Goal: Task Accomplishment & Management: Complete application form

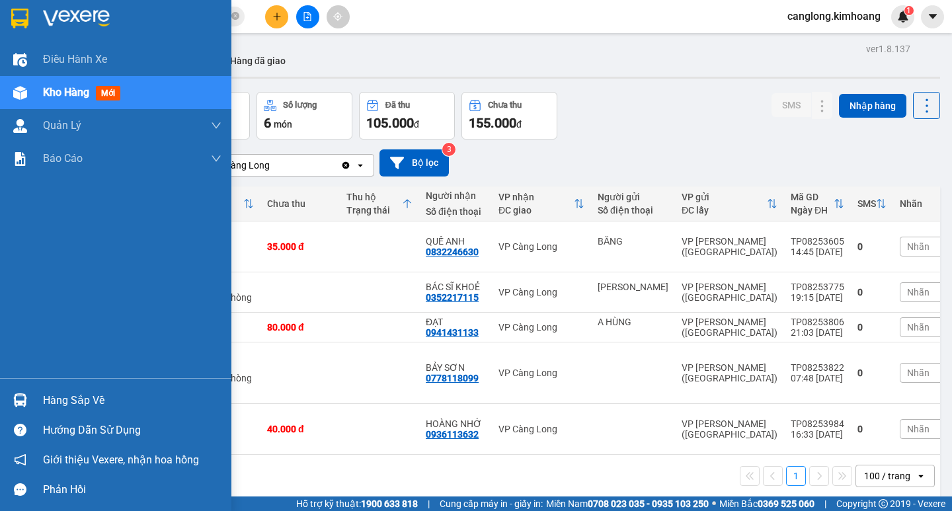
scroll to position [61, 0]
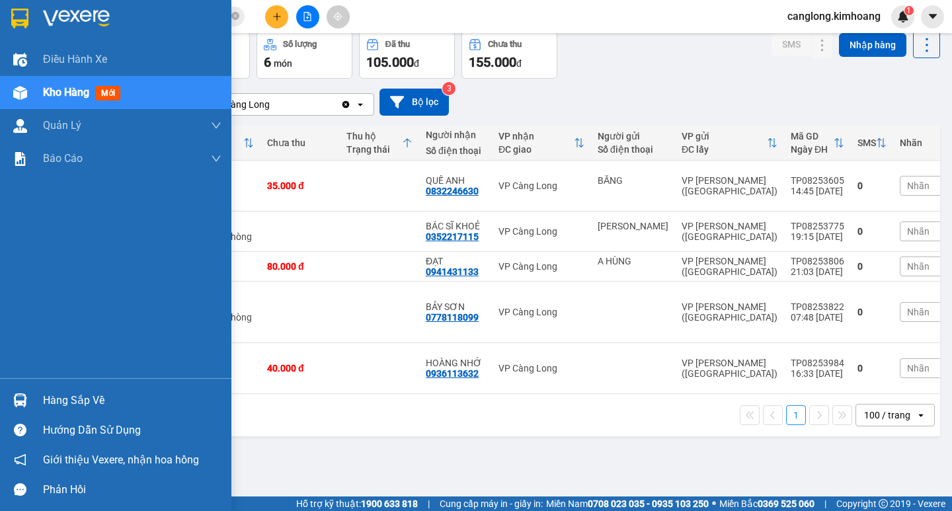
click at [44, 397] on div "Hàng sắp về" at bounding box center [132, 401] width 178 height 20
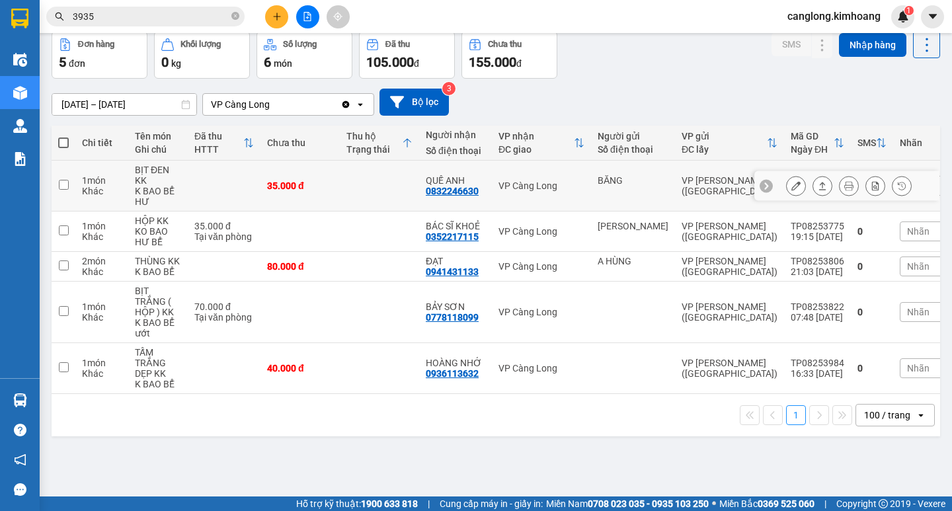
click at [352, 186] on section "Kết quả [PERSON_NAME] ( 41 ) Bộ lọc Mã ĐH Trạng thái Món hàng Thu hộ Tổng [PERS…" at bounding box center [476, 255] width 952 height 511
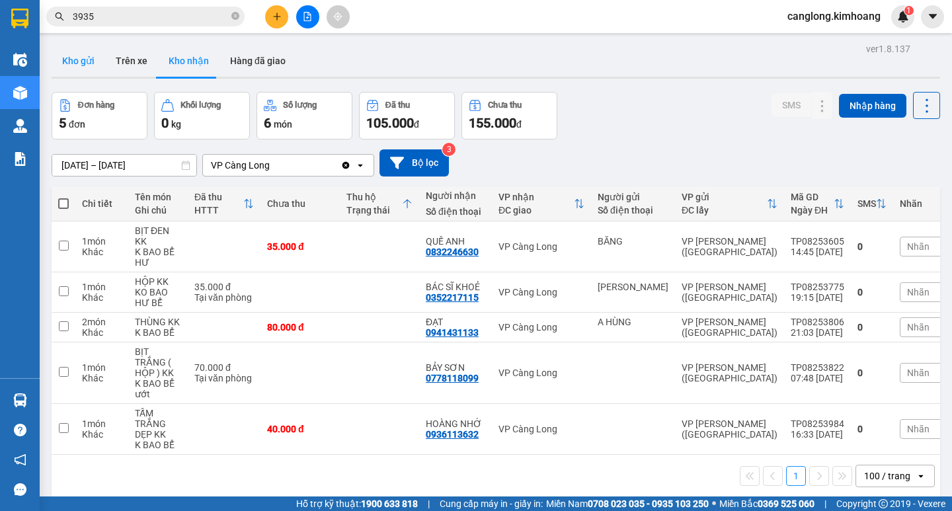
click at [90, 58] on button "Kho gửi" at bounding box center [79, 61] width 54 height 32
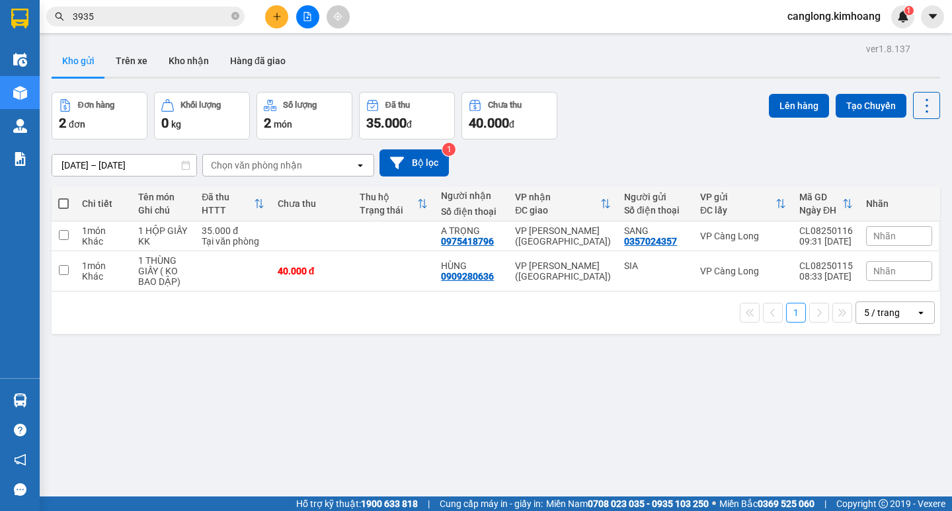
click at [66, 203] on span at bounding box center [63, 203] width 11 height 11
click at [63, 197] on input "checkbox" at bounding box center [63, 197] width 0 height 0
checkbox input "true"
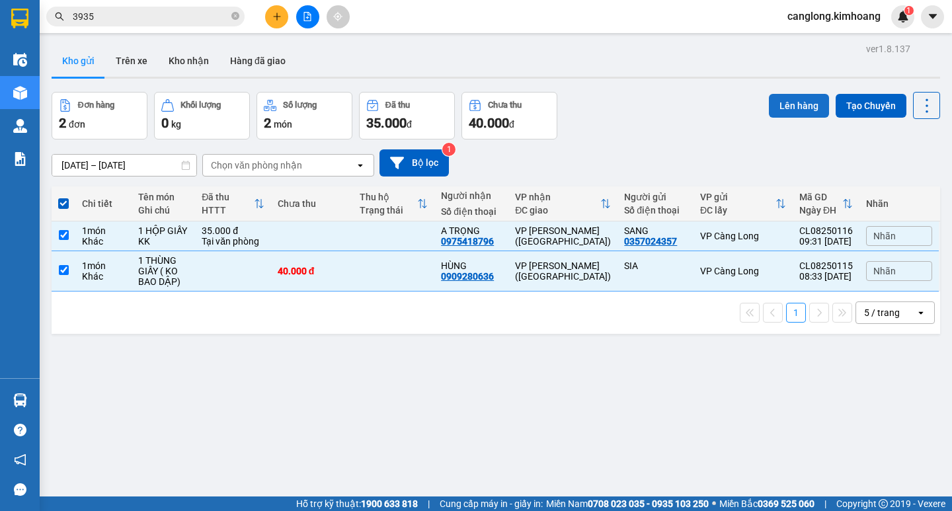
click at [802, 104] on button "Lên hàng" at bounding box center [799, 106] width 60 height 24
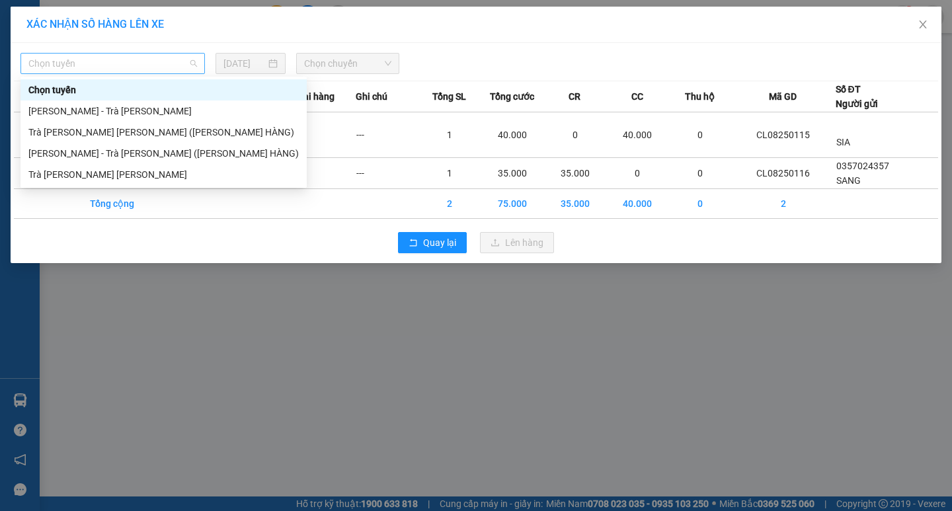
click at [186, 61] on span "Chọn tuyến" at bounding box center [112, 64] width 169 height 20
click at [111, 176] on div "Trà Vinh - Hồ Chí Minh" at bounding box center [163, 174] width 270 height 15
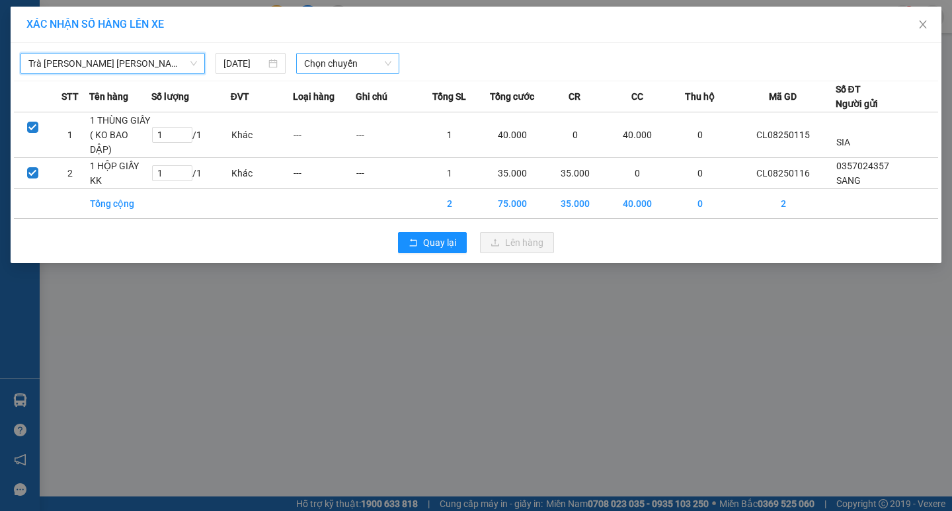
click at [375, 69] on span "Chọn chuyến" at bounding box center [347, 64] width 87 height 20
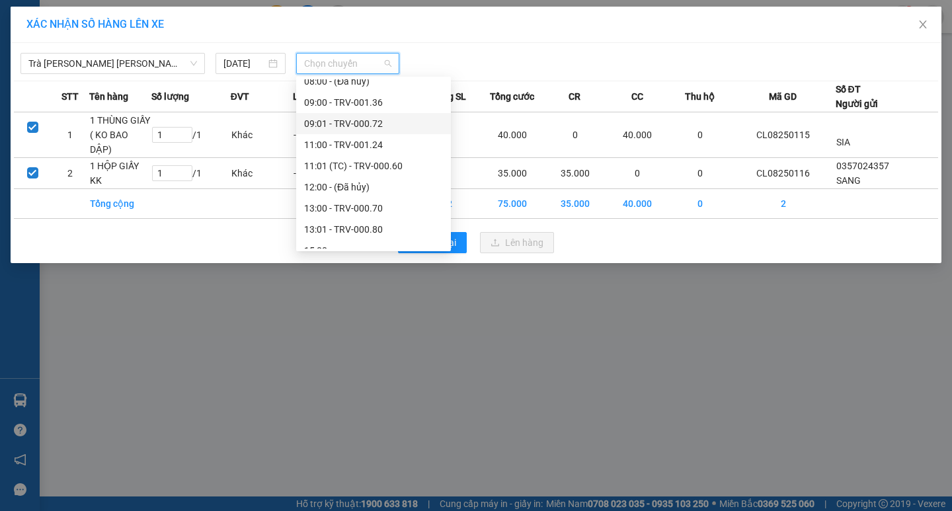
scroll to position [396, 0]
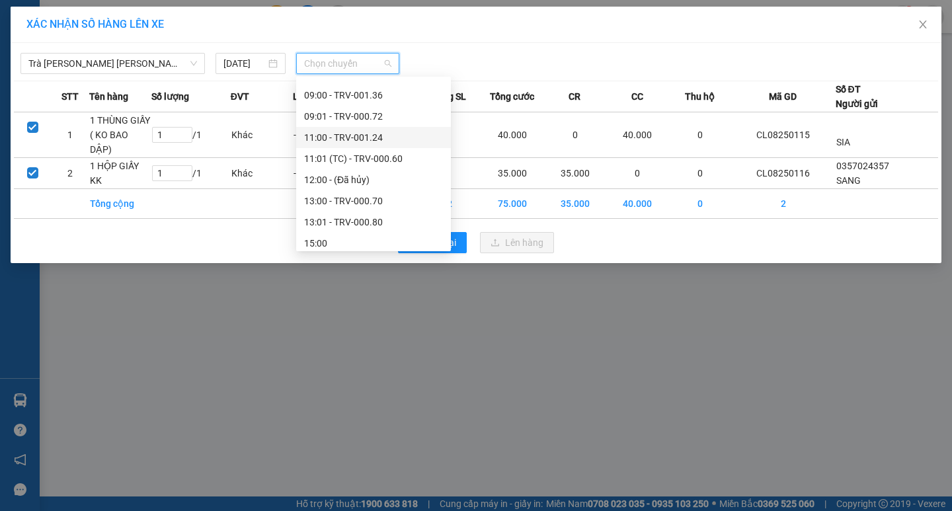
click at [352, 139] on div "11:00 - TRV-001.24" at bounding box center [373, 137] width 139 height 15
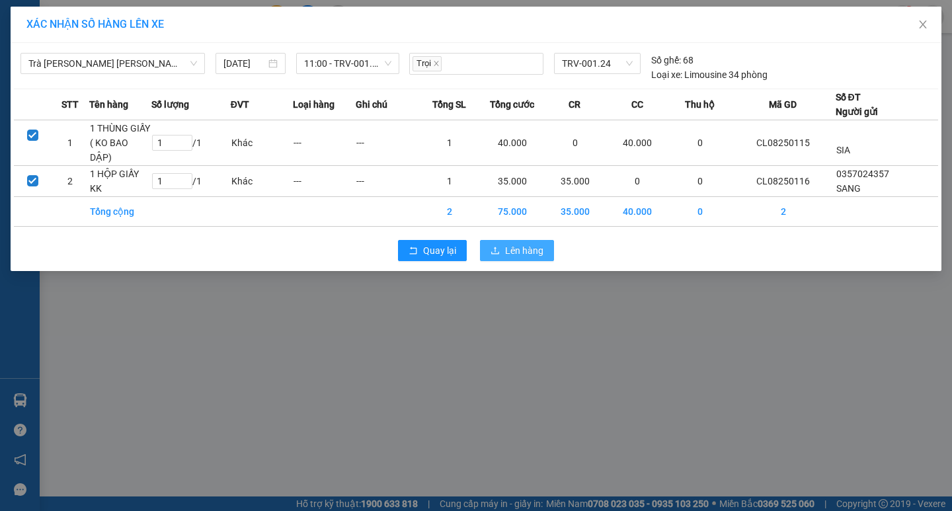
click at [539, 243] on span "Lên hàng" at bounding box center [524, 250] width 38 height 15
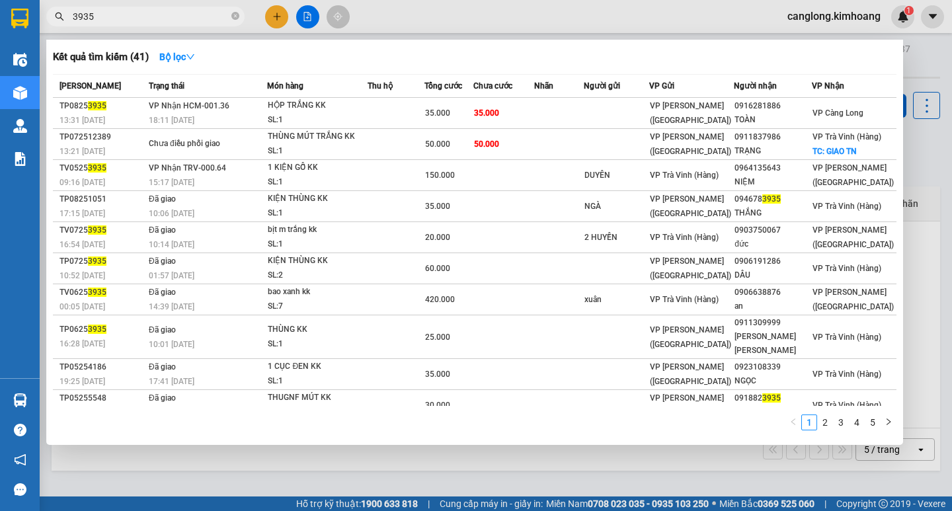
click at [190, 13] on input "3935" at bounding box center [151, 16] width 156 height 15
type input "3"
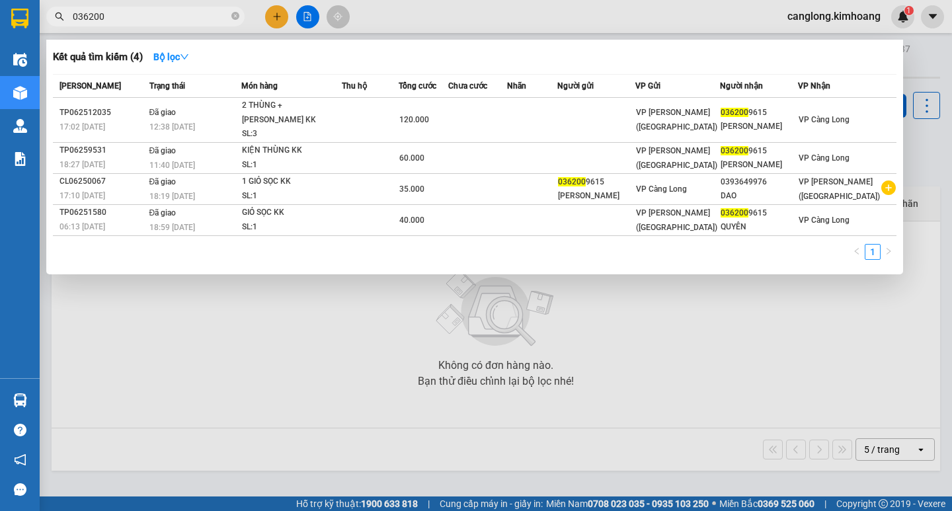
click at [529, 295] on div at bounding box center [476, 255] width 952 height 511
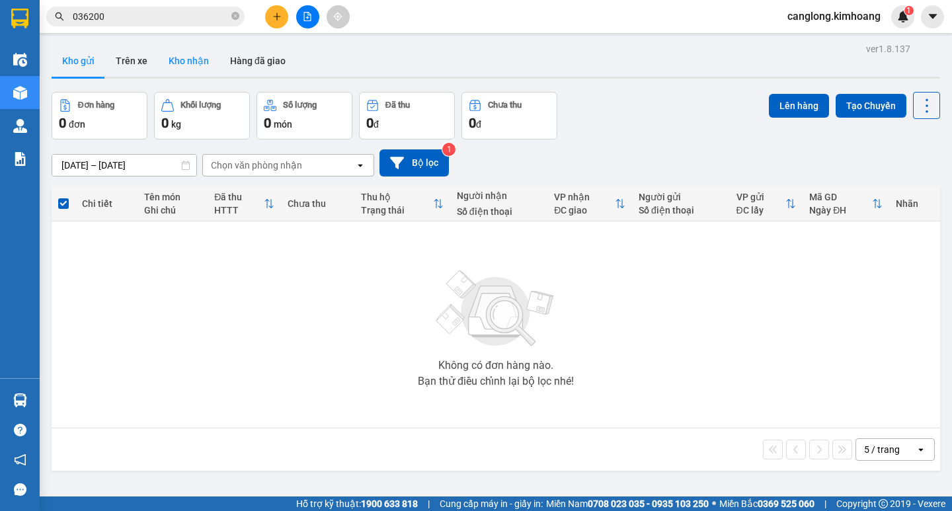
click at [210, 65] on button "Kho nhận" at bounding box center [188, 61] width 61 height 32
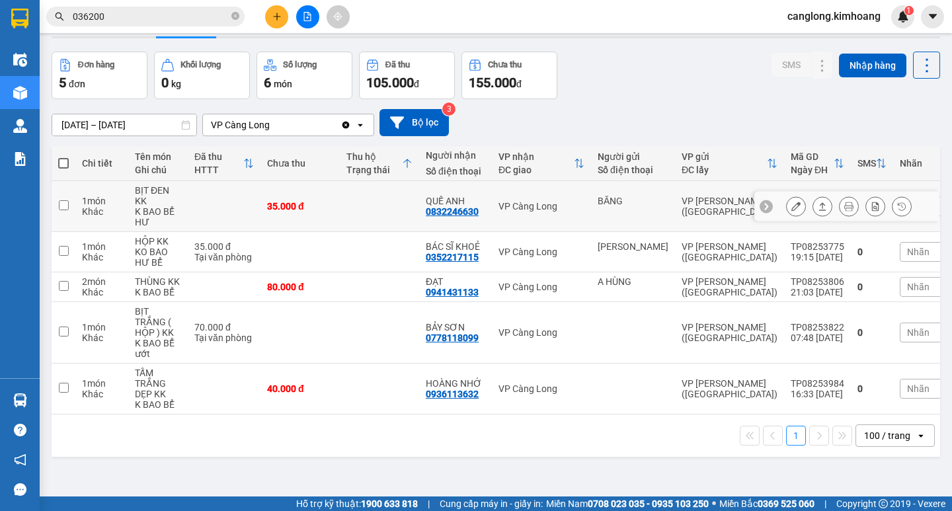
scroll to position [61, 0]
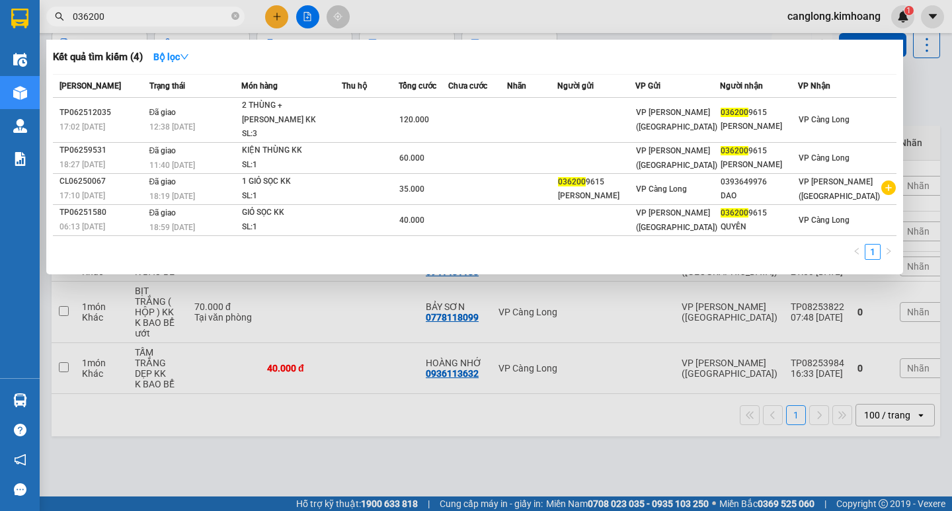
click at [208, 15] on input "036200" at bounding box center [151, 16] width 156 height 15
type input "0"
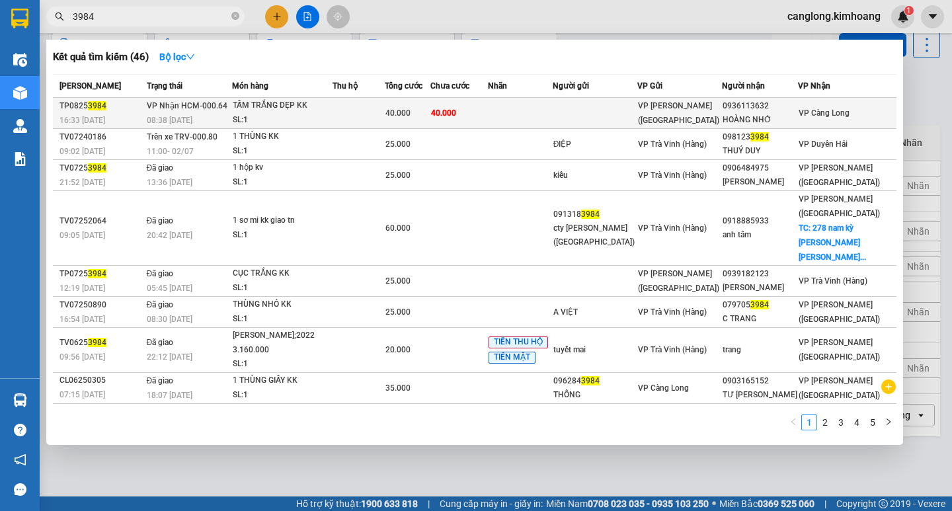
type input "3984"
click at [385, 108] on td at bounding box center [358, 113] width 52 height 31
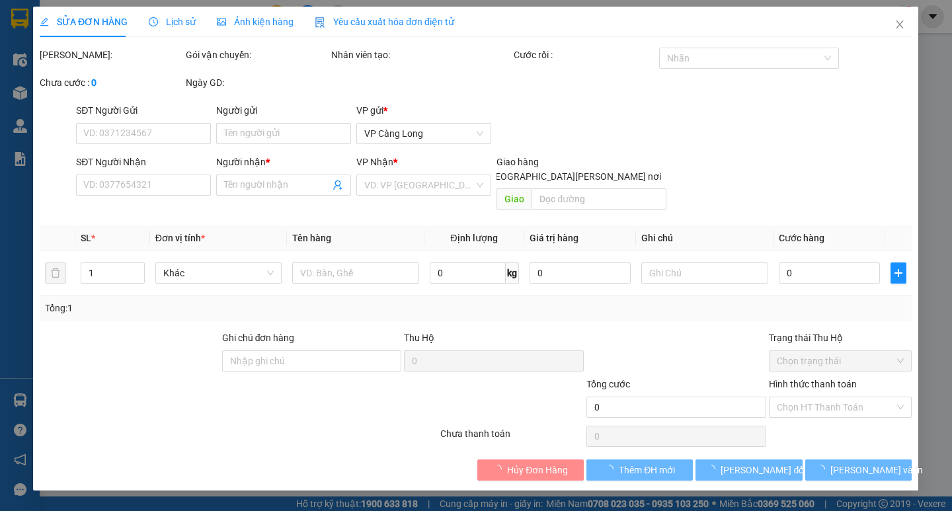
type input "0936113632"
type input "HOÀNG NHỚ"
type input "40.000"
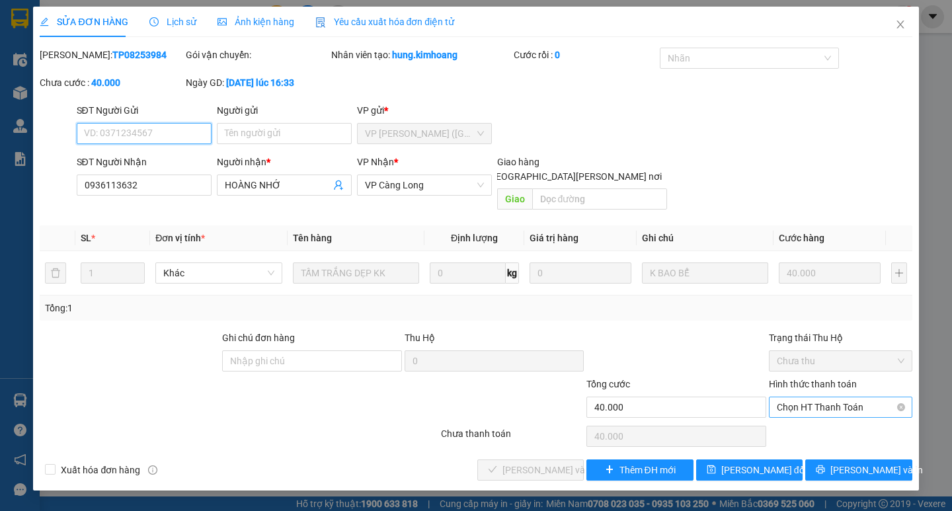
click at [815, 397] on span "Chọn HT Thanh Toán" at bounding box center [840, 407] width 128 height 20
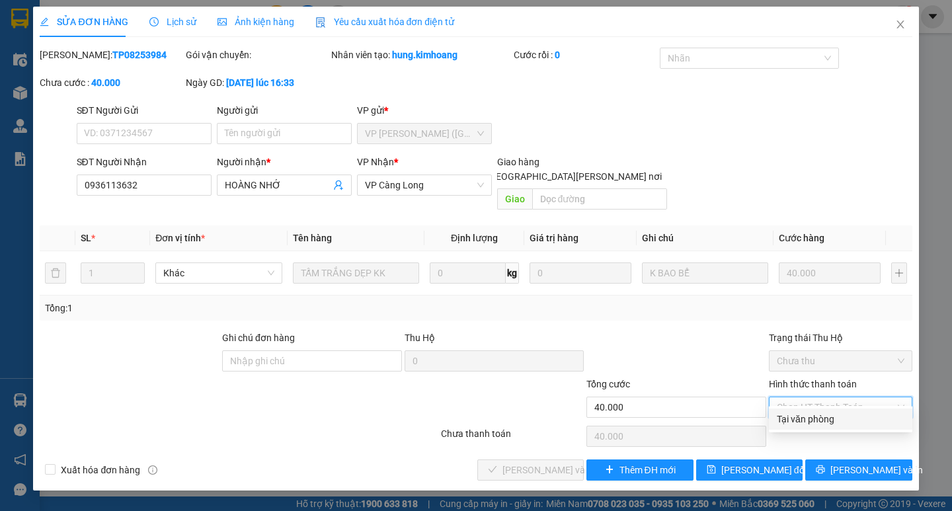
click at [815, 417] on div "Tại văn phòng" at bounding box center [840, 419] width 128 height 15
type input "0"
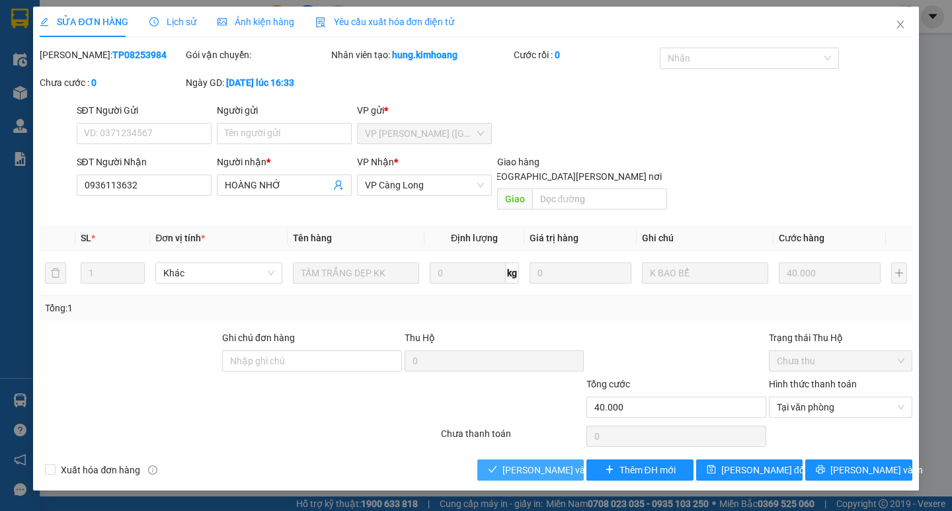
click at [558, 463] on span "Lưu và Giao hàng" at bounding box center [591, 470] width 178 height 15
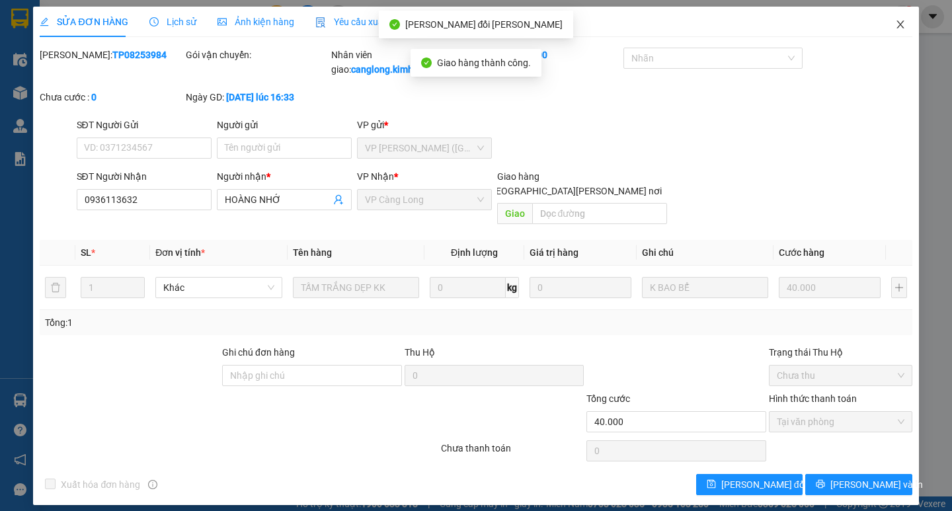
click at [903, 13] on span "Close" at bounding box center [900, 25] width 37 height 37
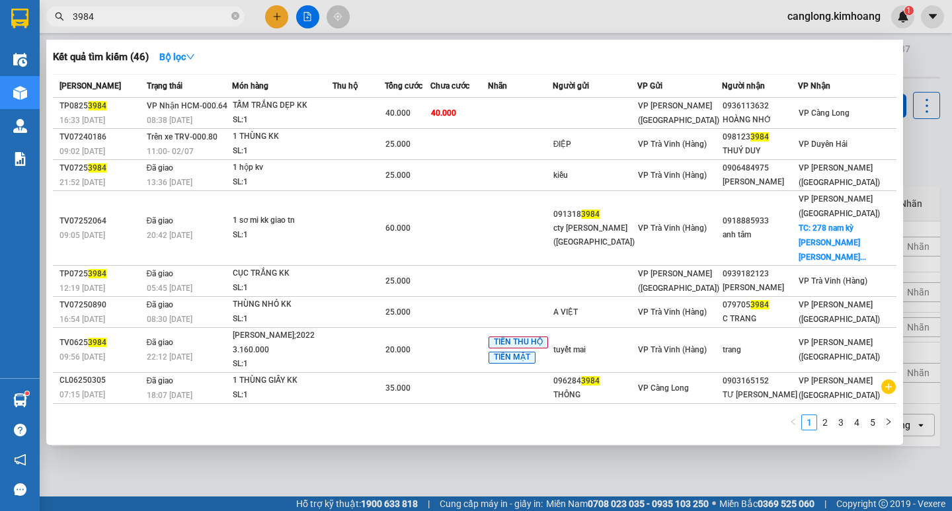
click at [211, 15] on input "3984" at bounding box center [151, 16] width 156 height 15
type input "3"
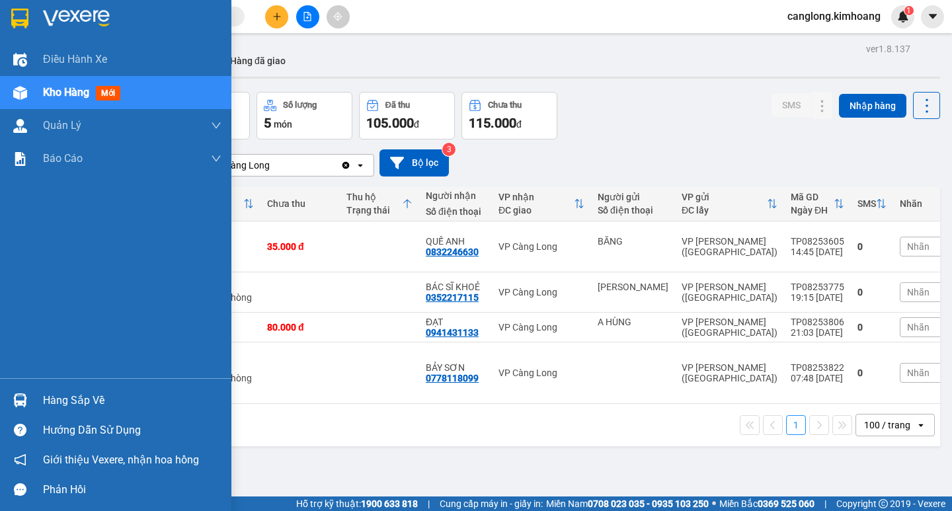
click at [30, 400] on div at bounding box center [20, 400] width 23 height 23
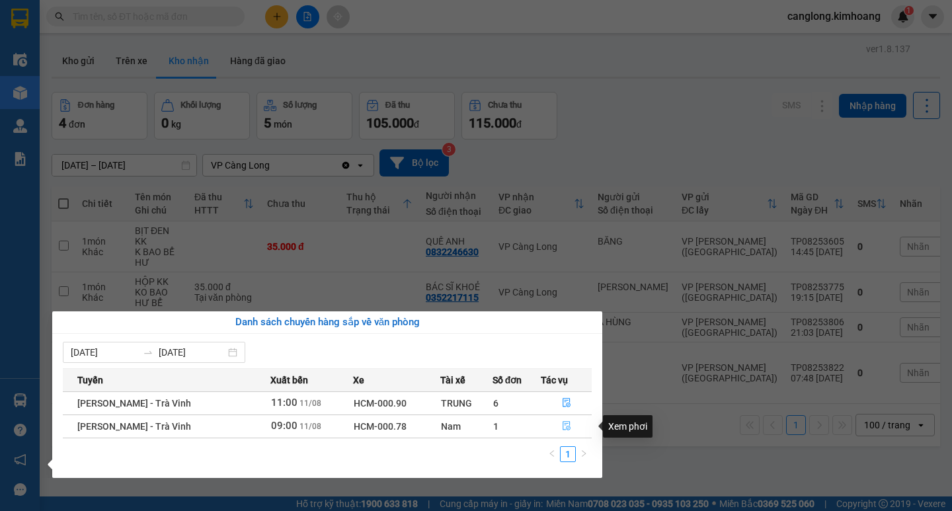
click at [568, 418] on button "button" at bounding box center [566, 426] width 50 height 21
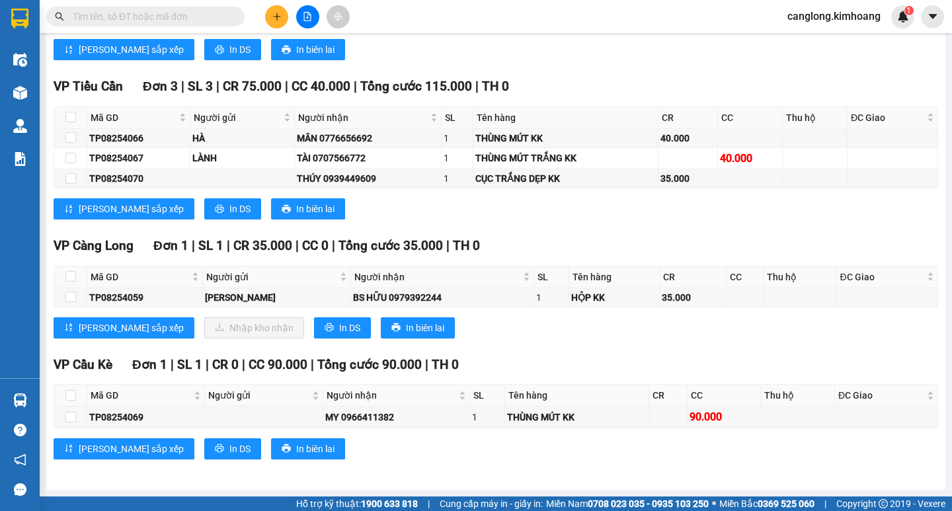
scroll to position [663, 0]
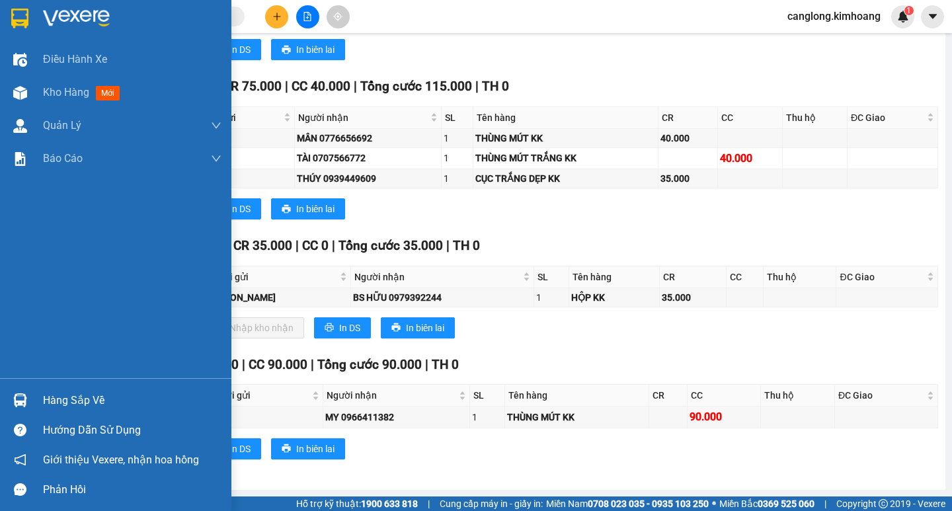
click at [67, 391] on div "Hàng sắp về" at bounding box center [132, 401] width 178 height 20
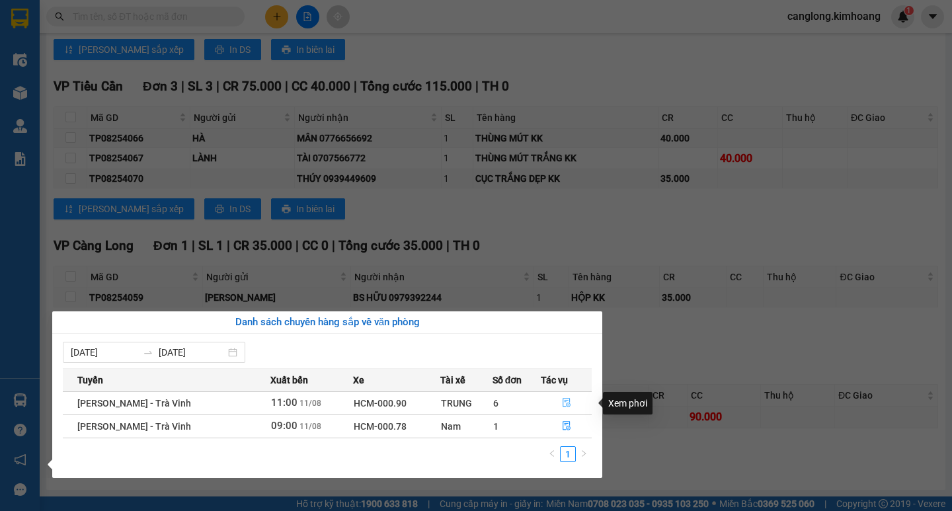
click at [570, 397] on button "button" at bounding box center [566, 403] width 50 height 21
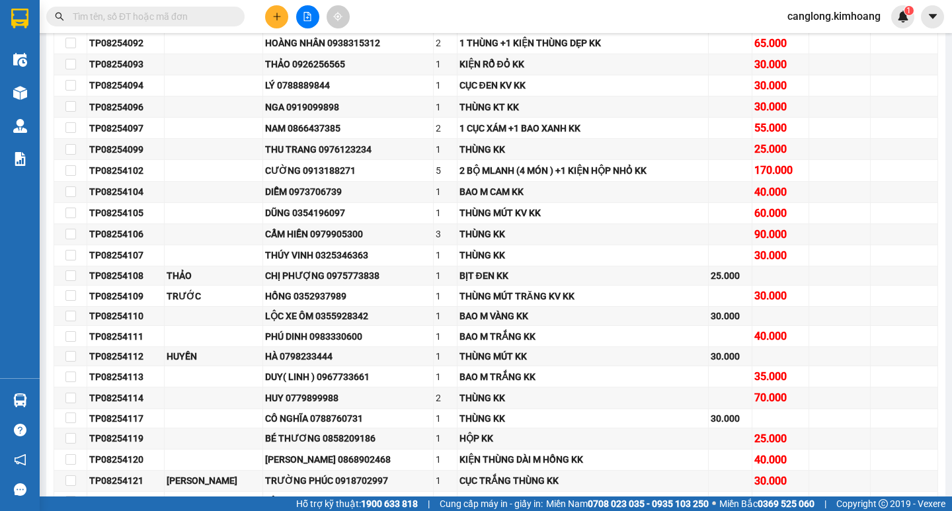
scroll to position [1485, 0]
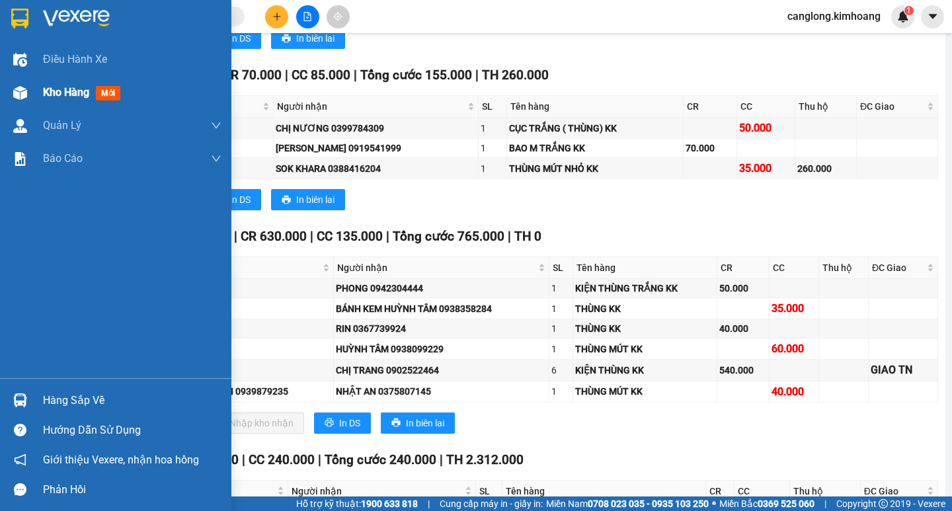
click at [22, 89] on img at bounding box center [20, 93] width 14 height 14
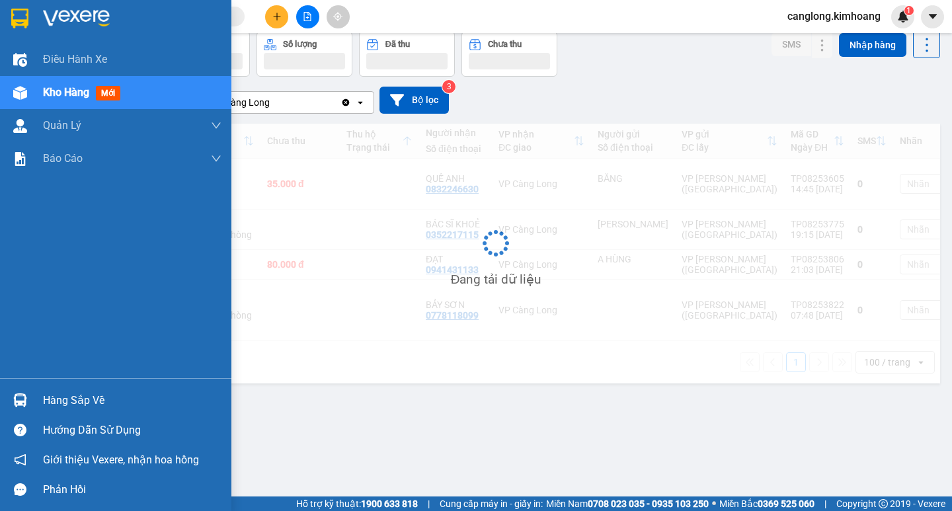
scroll to position [61, 0]
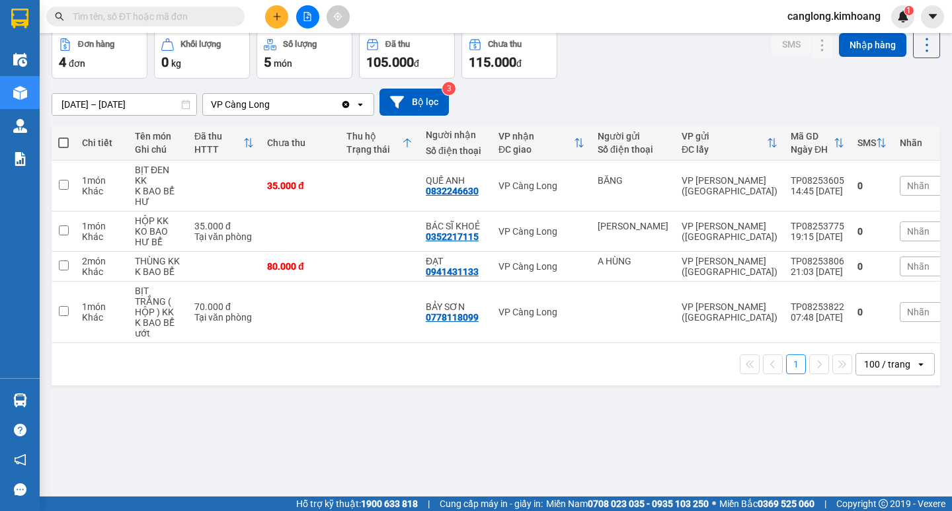
click at [156, 15] on input "text" at bounding box center [151, 16] width 156 height 15
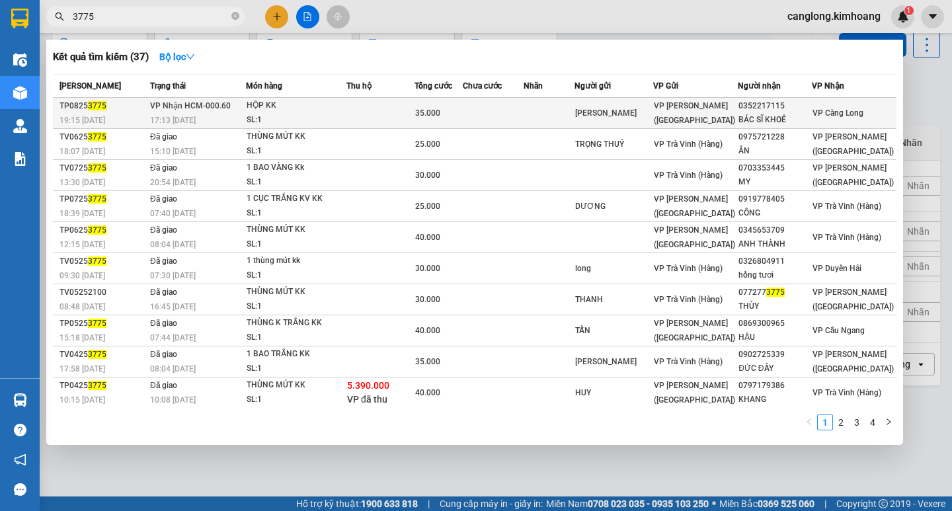
type input "3775"
click at [575, 116] on td at bounding box center [549, 113] width 52 height 31
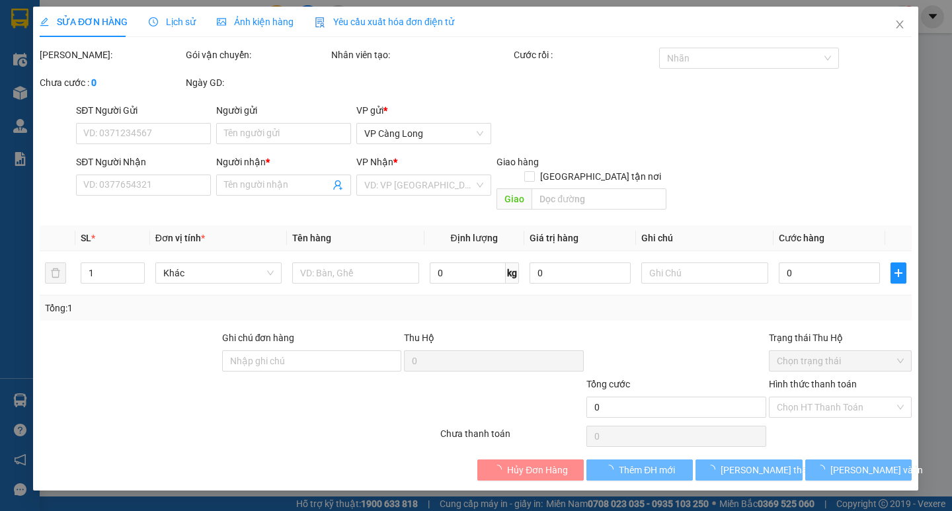
type input "[PERSON_NAME]"
type input "0352217115"
type input "BÁC SĨ KHOẺ"
type input "35.000"
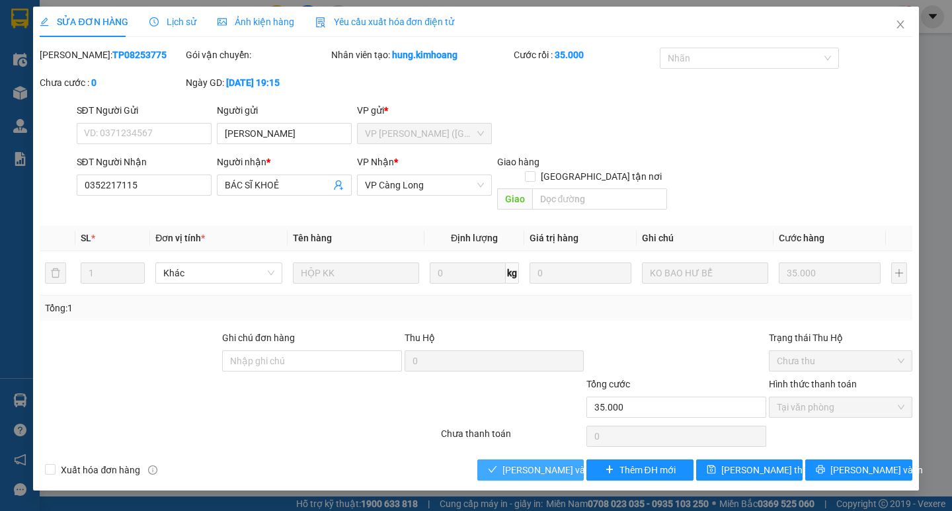
click at [558, 463] on span "Lưu và Giao hàng" at bounding box center [565, 470] width 127 height 15
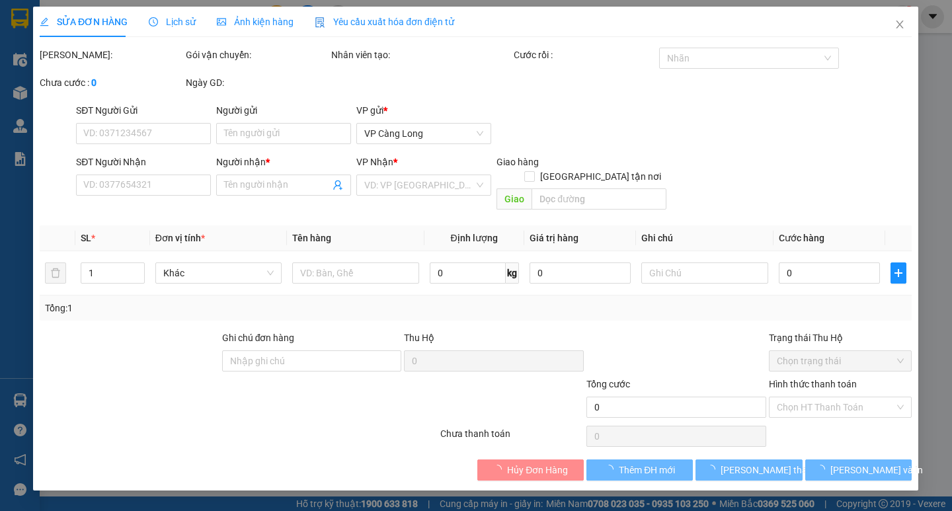
type input "[PERSON_NAME]"
type input "0352217115"
type input "BÁC SĨ KHOẺ"
type input "35.000"
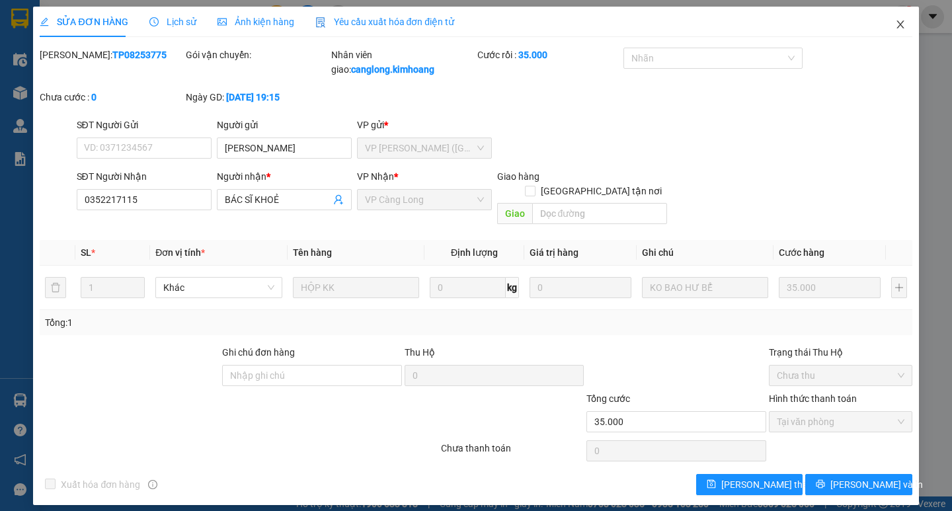
click at [893, 22] on span "Close" at bounding box center [900, 25] width 37 height 37
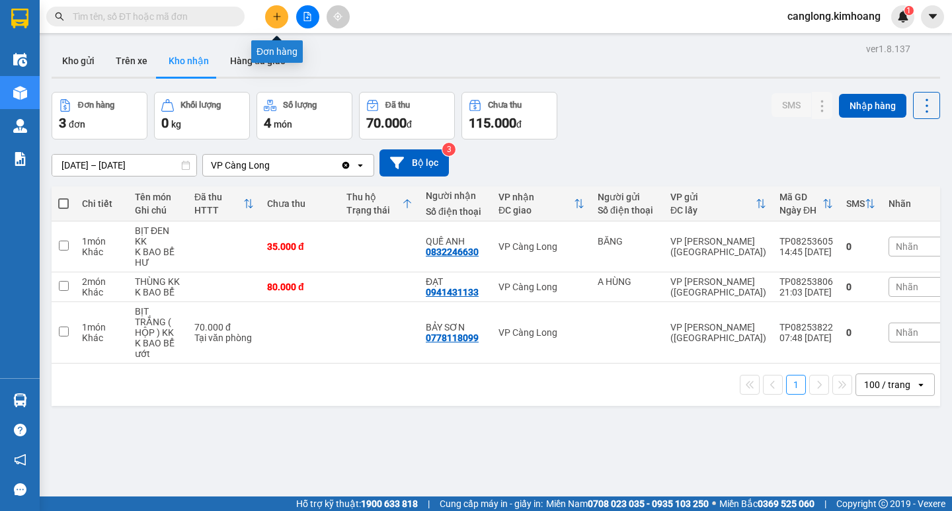
click at [273, 20] on icon "plus" at bounding box center [276, 16] width 9 height 9
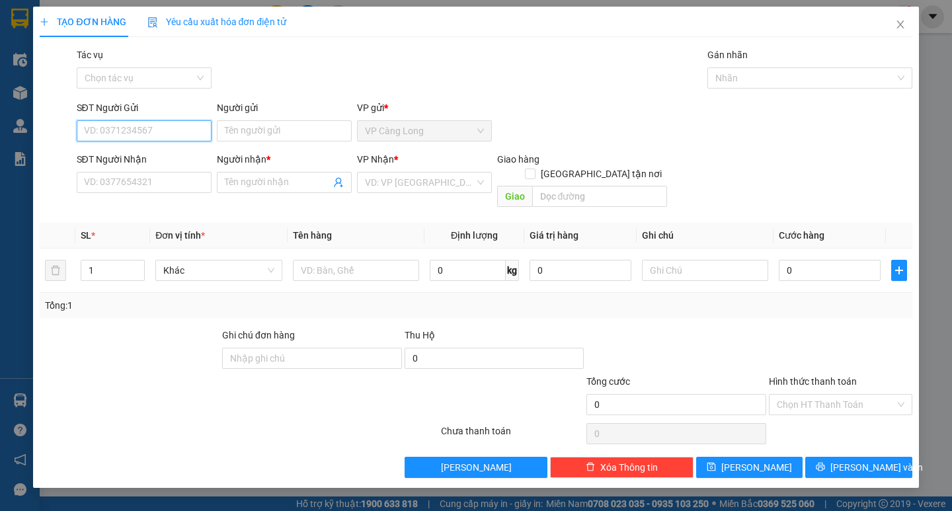
click at [152, 127] on input "SĐT Người Gửi" at bounding box center [144, 130] width 135 height 21
click at [126, 147] on div "0352217115 - BÁC SĨ KHOẺ" at bounding box center [144, 157] width 135 height 21
type input "0352217115"
type input "BÁC SĨ KHOẺ"
type input "0918668425"
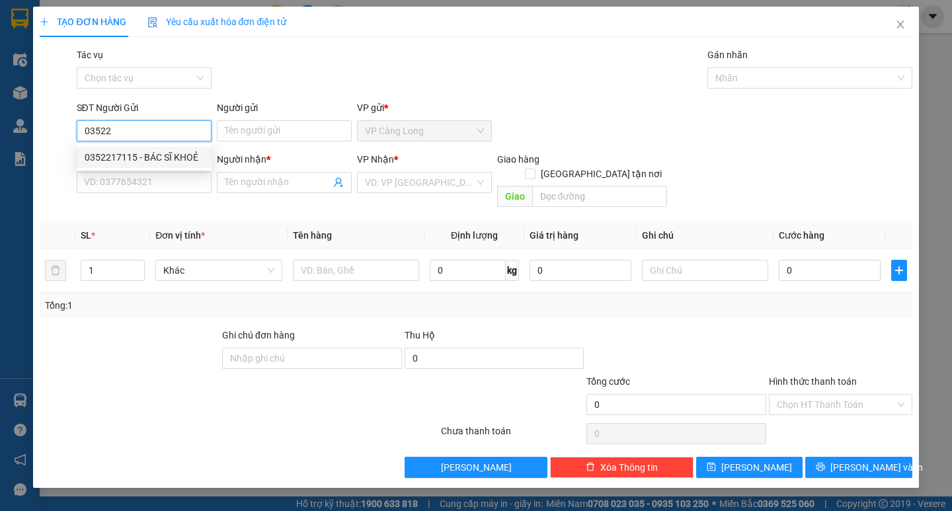
type input "LABO QUANG TÚ"
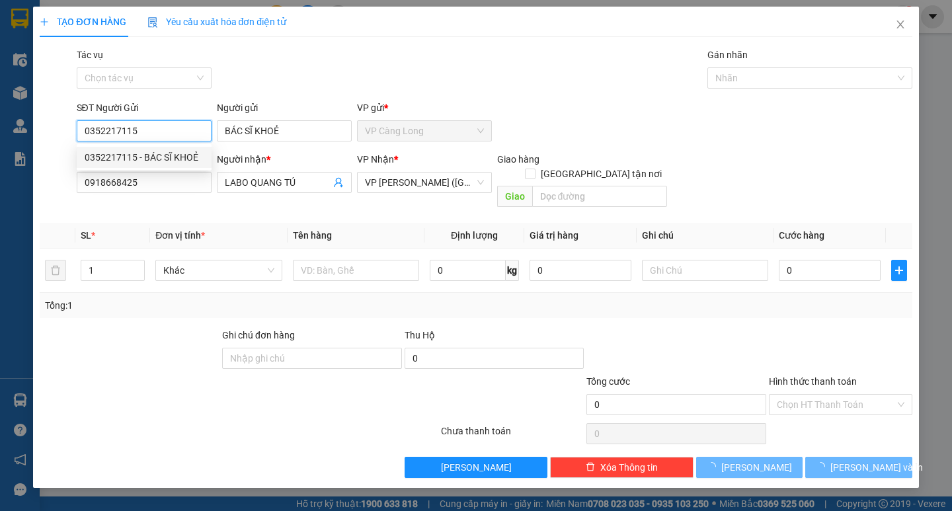
type input "35.000"
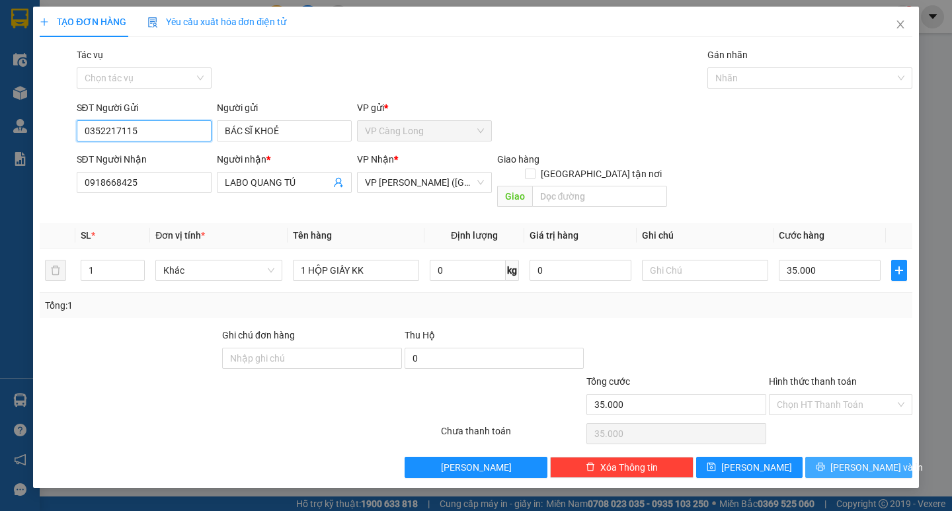
type input "0352217115"
click at [825, 462] on icon "printer" at bounding box center [819, 466] width 9 height 9
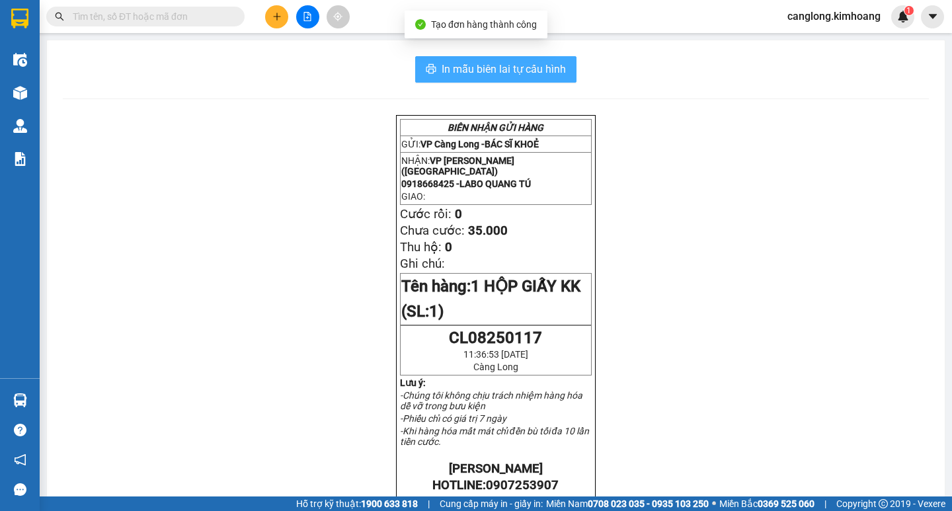
click at [508, 65] on span "In mẫu biên lai tự cấu hình" at bounding box center [503, 69] width 124 height 17
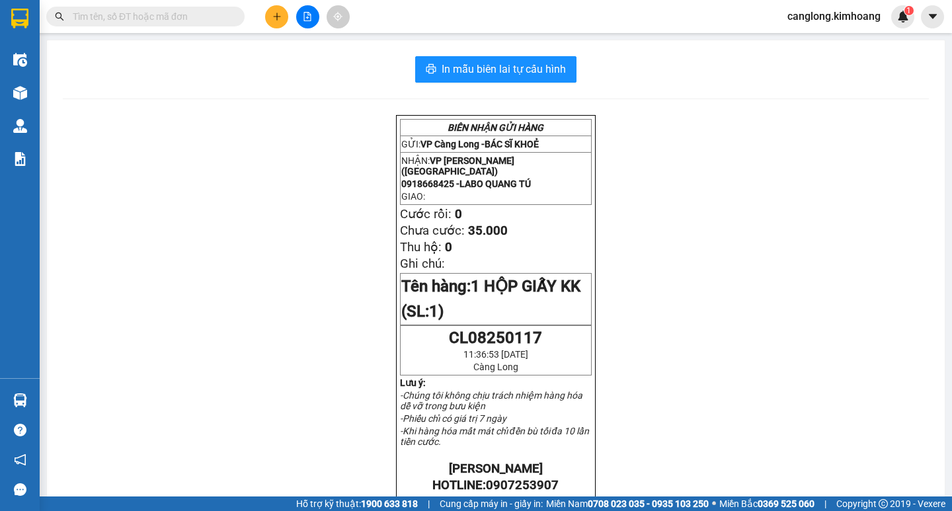
drag, startPoint x: 474, startPoint y: 236, endPoint x: 279, endPoint y: 118, distance: 227.7
click at [282, 118] on div "BIÊN NHẬN GỬI HÀNG GỬI: VP Càng Long - BÁC SĨ KHOẺ NHẬN: VP [PERSON_NAME] (Hàng…" at bounding box center [496, 490] width 866 height 751
click at [284, 12] on button at bounding box center [276, 16] width 23 height 23
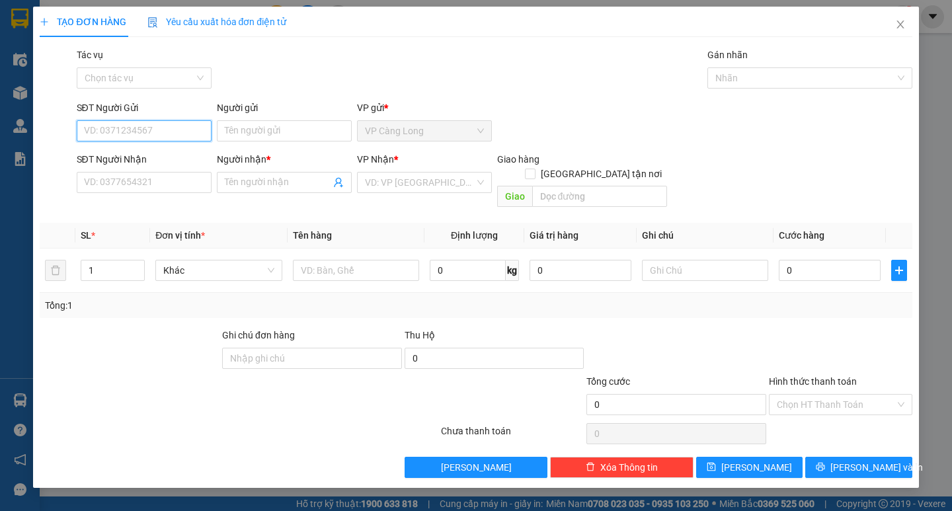
click at [163, 129] on input "SĐT Người Gửi" at bounding box center [144, 130] width 135 height 21
click at [163, 129] on input "08" at bounding box center [144, 130] width 135 height 21
click at [139, 155] on div "0843993399 - NHA KHOA SG 27" at bounding box center [151, 157] width 132 height 15
type input "0843993399"
type input "NHA KHOA SG 27"
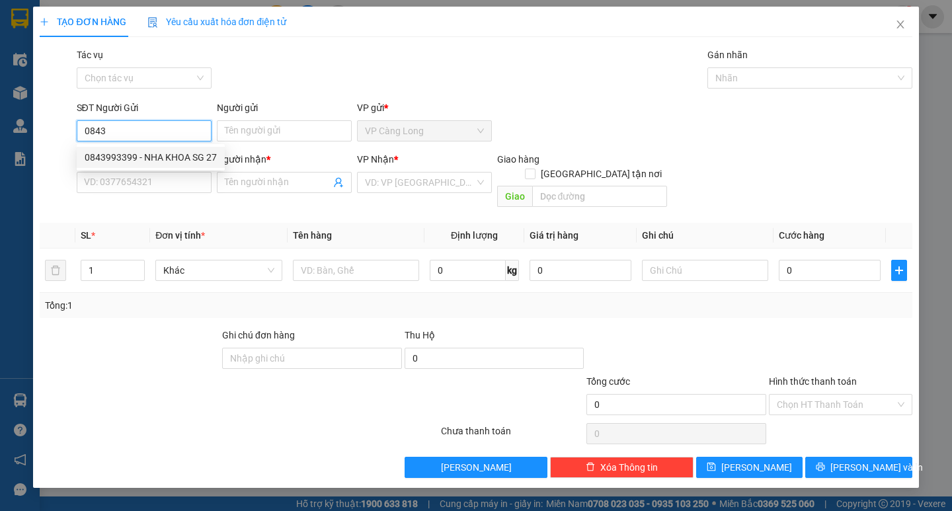
type input "0976297179"
type input "LABO ANH"
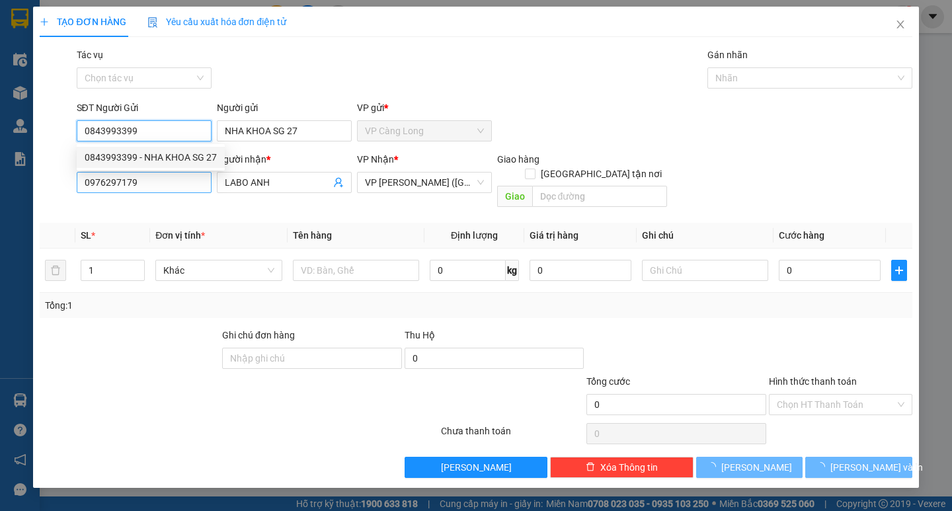
type input "35.000"
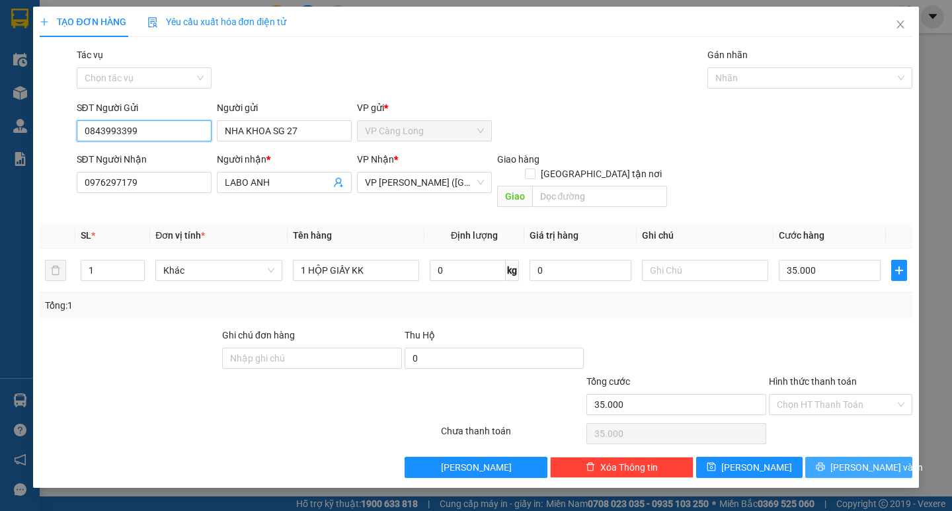
type input "0843993399"
click at [882, 460] on span "[PERSON_NAME] và In" at bounding box center [876, 467] width 93 height 15
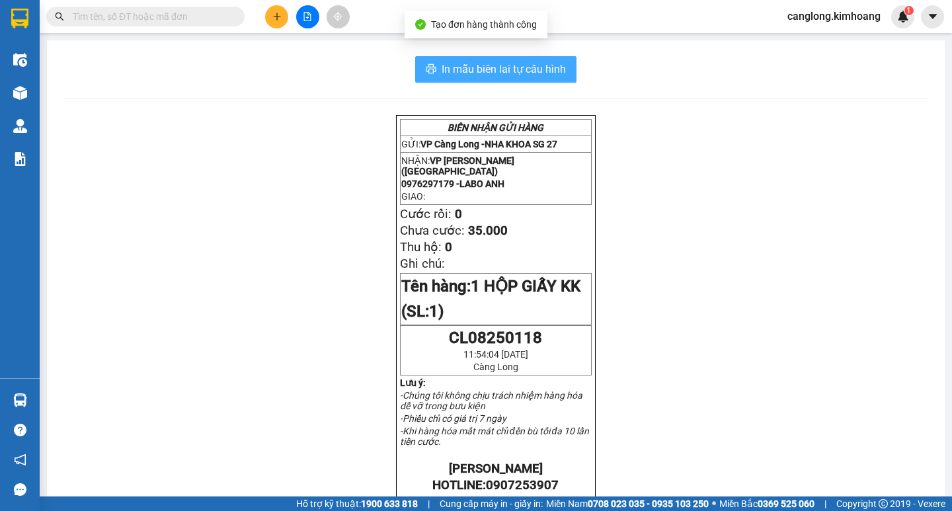
click at [465, 69] on span "In mẫu biên lai tự cấu hình" at bounding box center [503, 69] width 124 height 17
